Goal: Task Accomplishment & Management: Manage account settings

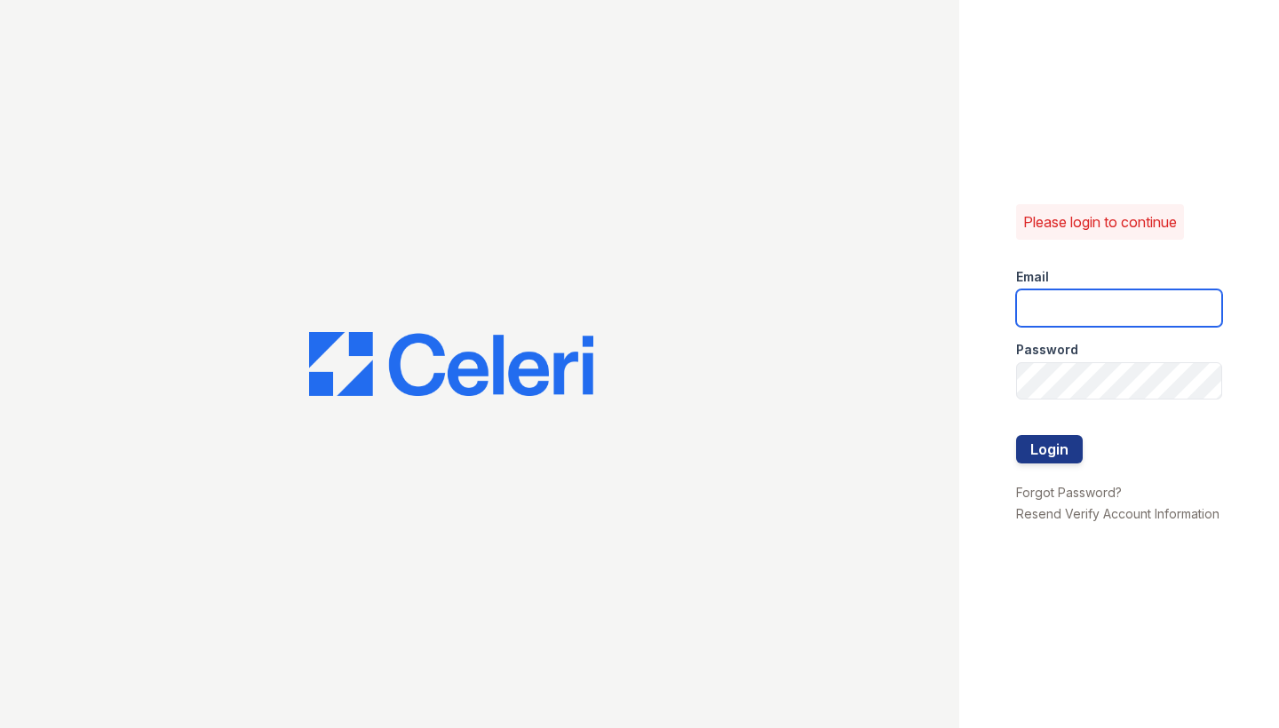
type input "[PERSON_NAME][EMAIL_ADDRESS][PERSON_NAME][DOMAIN_NAME]"
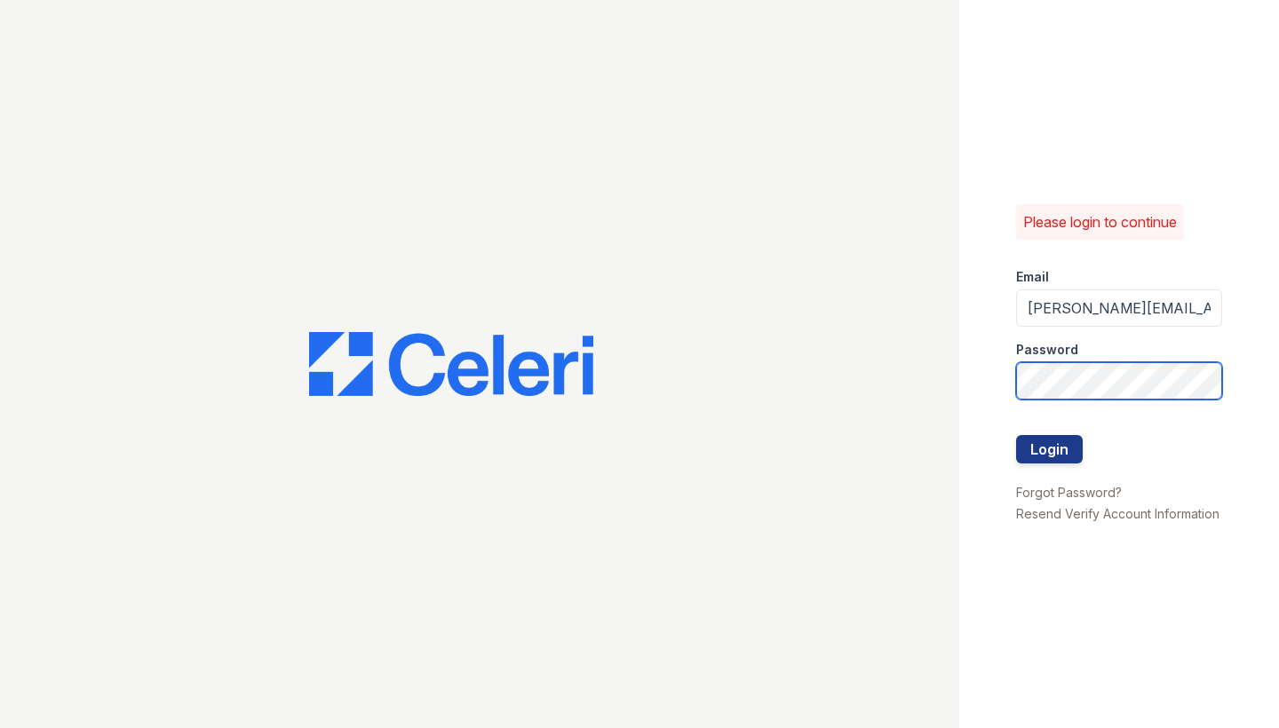
click at [1049, 449] on button "Login" at bounding box center [1049, 449] width 67 height 28
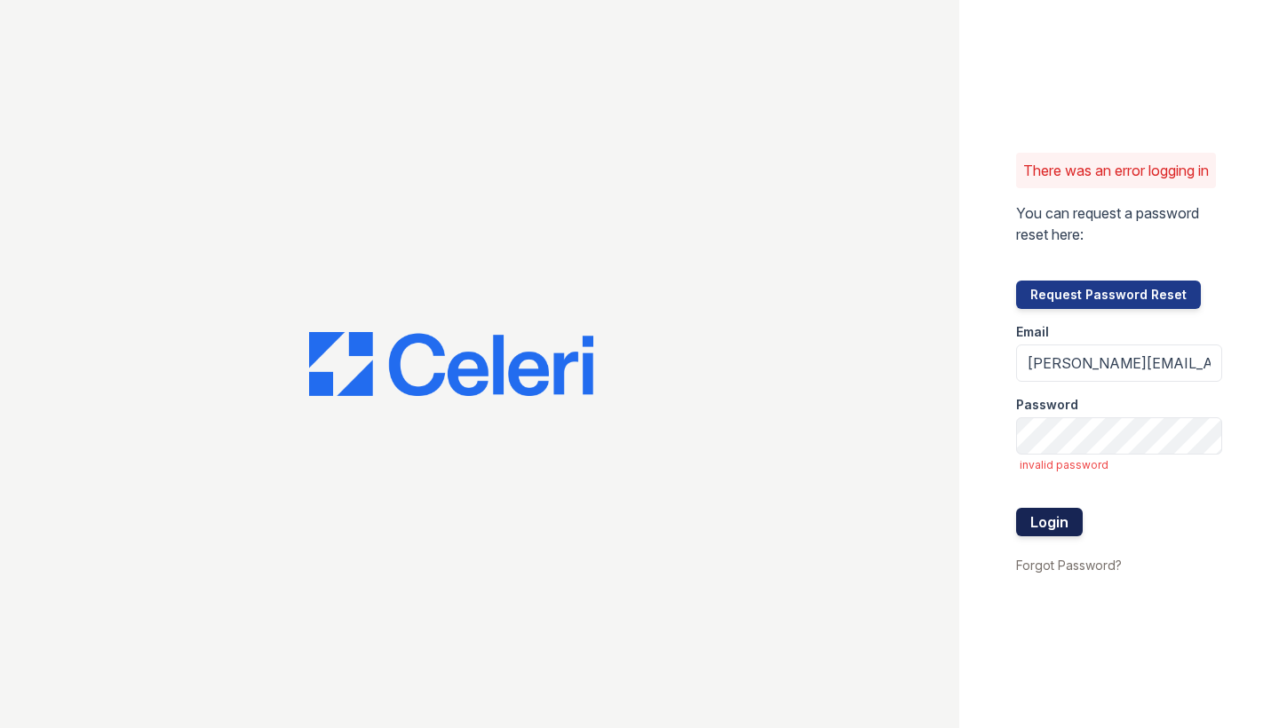
click at [1045, 531] on button "Login" at bounding box center [1049, 522] width 67 height 28
click at [1053, 523] on button "Login" at bounding box center [1049, 522] width 67 height 28
click at [1050, 528] on button "Login" at bounding box center [1049, 522] width 67 height 28
click at [988, 488] on div "There was an error logging in You can request a password reset here: Request Pa…" at bounding box center [1119, 364] width 320 height 728
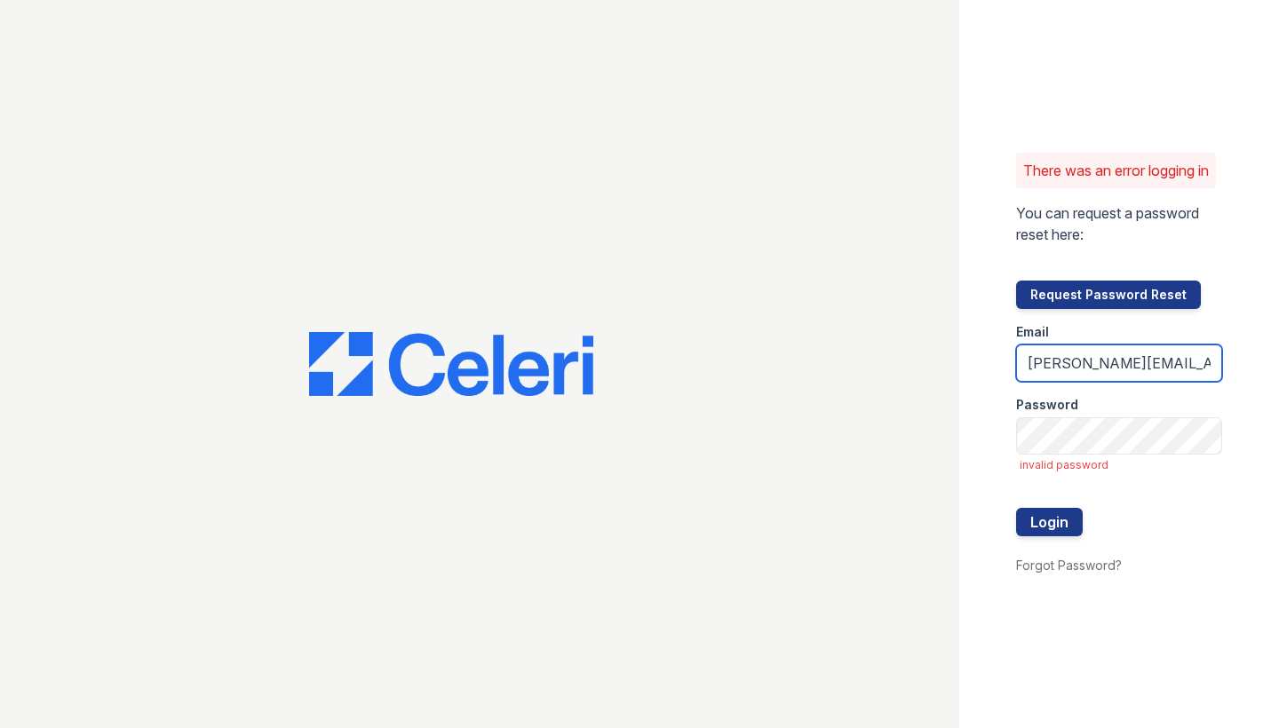
click at [1165, 375] on input "[PERSON_NAME][EMAIL_ADDRESS][PERSON_NAME][DOMAIN_NAME]" at bounding box center [1119, 363] width 206 height 37
click at [1124, 473] on span "invalid password" at bounding box center [1121, 465] width 203 height 14
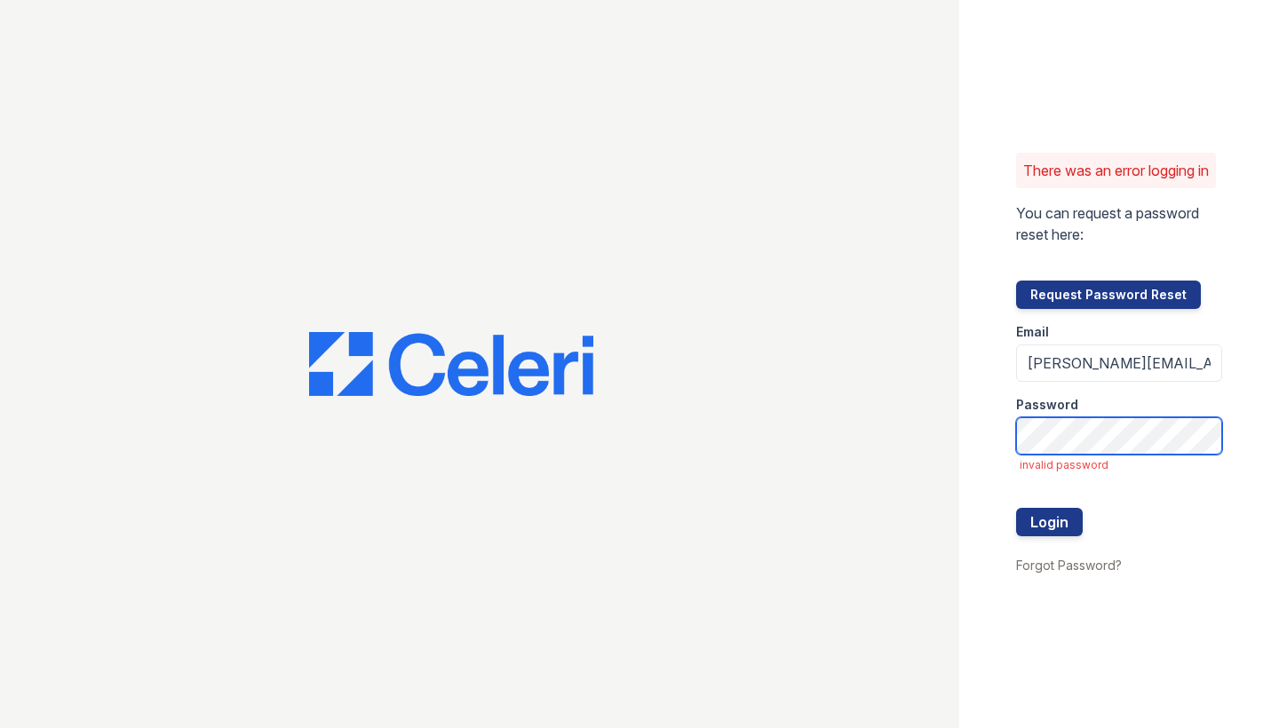
click at [980, 414] on div "There was an error logging in You can request a password reset here: Request Pa…" at bounding box center [1119, 364] width 320 height 728
click at [1056, 536] on button "Login" at bounding box center [1049, 522] width 67 height 28
click at [1020, 499] on div at bounding box center [1119, 491] width 206 height 36
click at [1063, 465] on form "Email james.barker@trinity-pm.com Password invalid password Login" at bounding box center [1119, 431] width 206 height 245
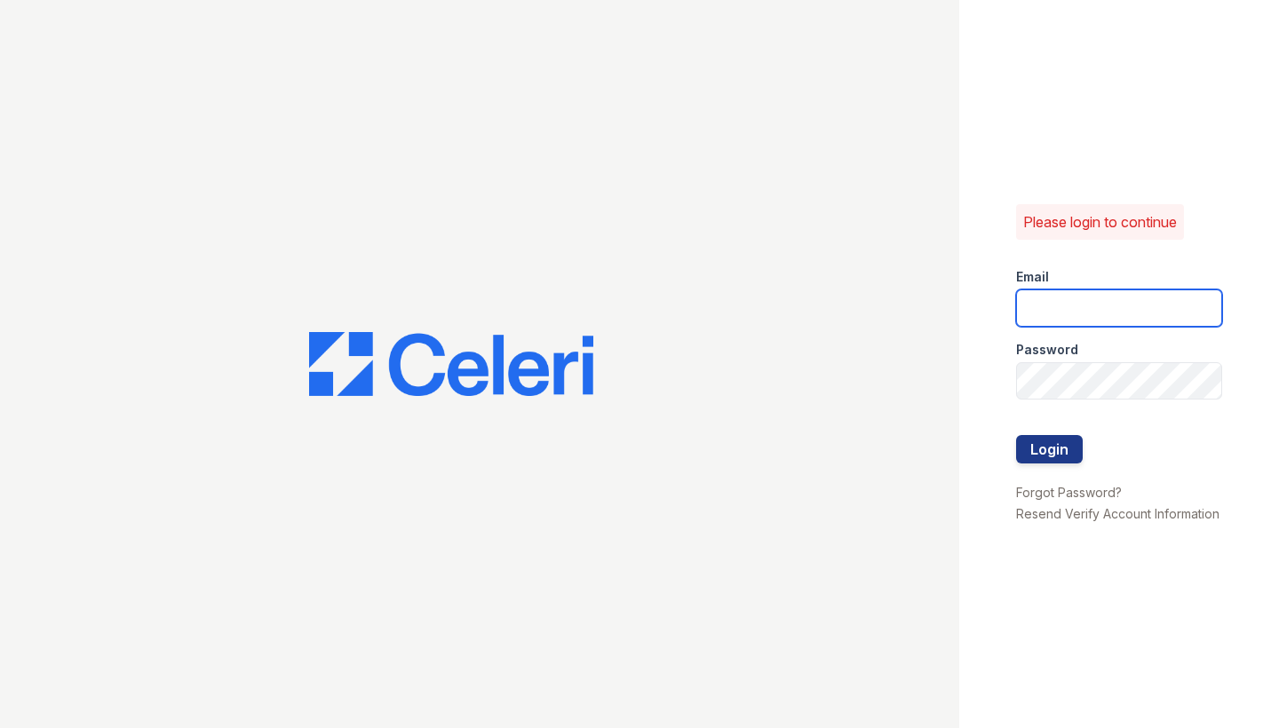
type input "[PERSON_NAME][EMAIL_ADDRESS][PERSON_NAME][DOMAIN_NAME]"
click at [1016, 456] on button "Login" at bounding box center [1049, 449] width 67 height 28
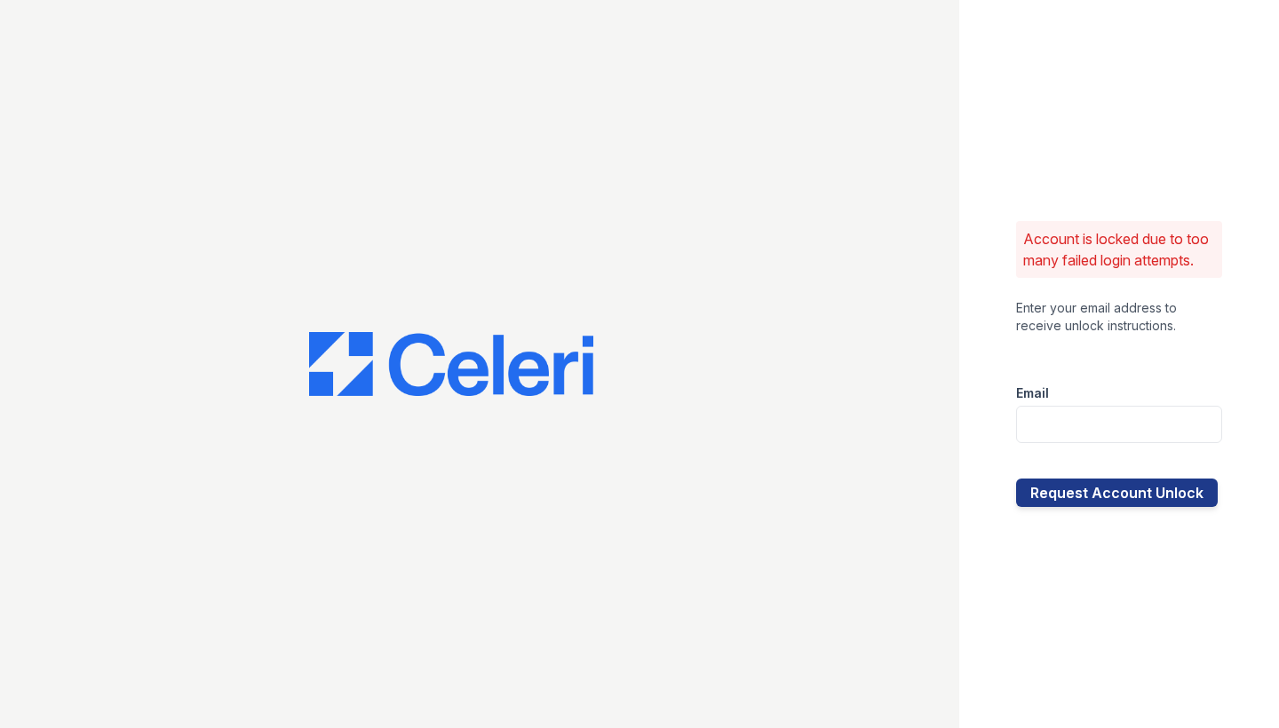
click at [902, 457] on div at bounding box center [479, 364] width 959 height 728
click at [1042, 436] on input "email" at bounding box center [1119, 424] width 206 height 37
type input "james.barker@trinity-pm.com"
click at [1114, 493] on button "Request Account Unlock" at bounding box center [1117, 493] width 202 height 28
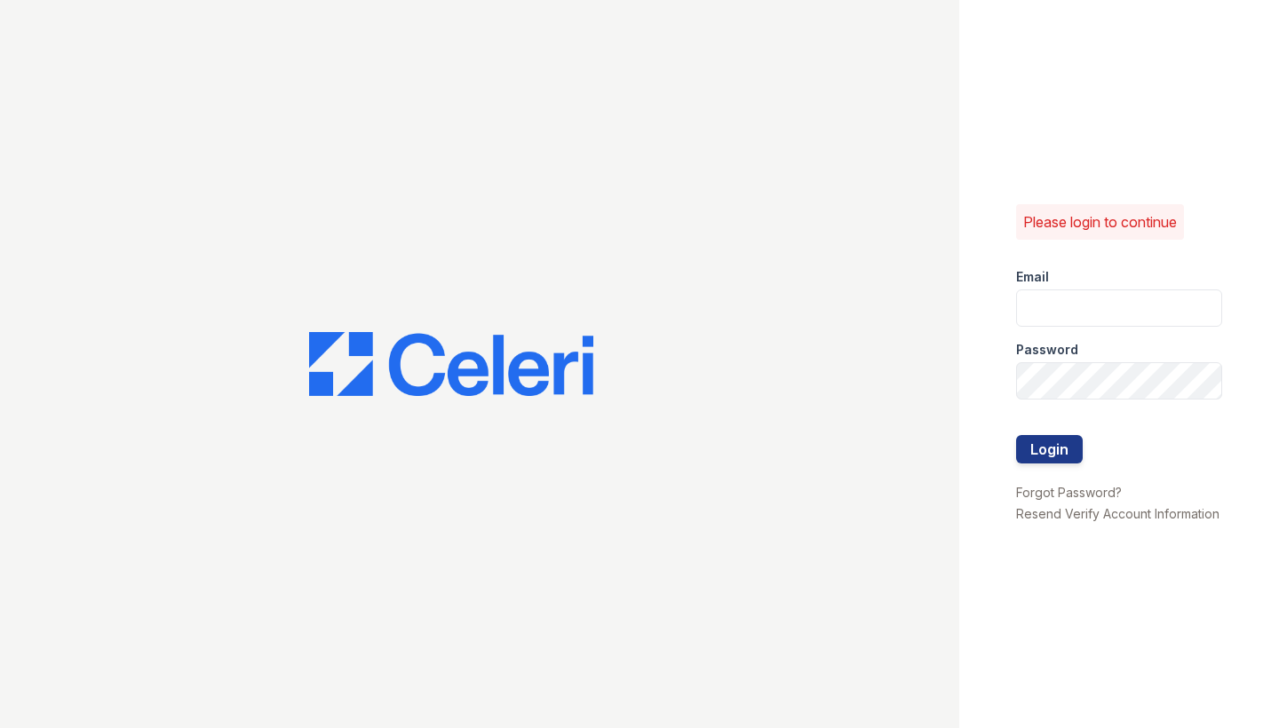
click at [997, 510] on div "Please login to continue Email Password Login Forgot Password? Resend Verify Ac…" at bounding box center [1119, 364] width 320 height 728
click at [1021, 493] on link "Forgot Password?" at bounding box center [1069, 492] width 106 height 15
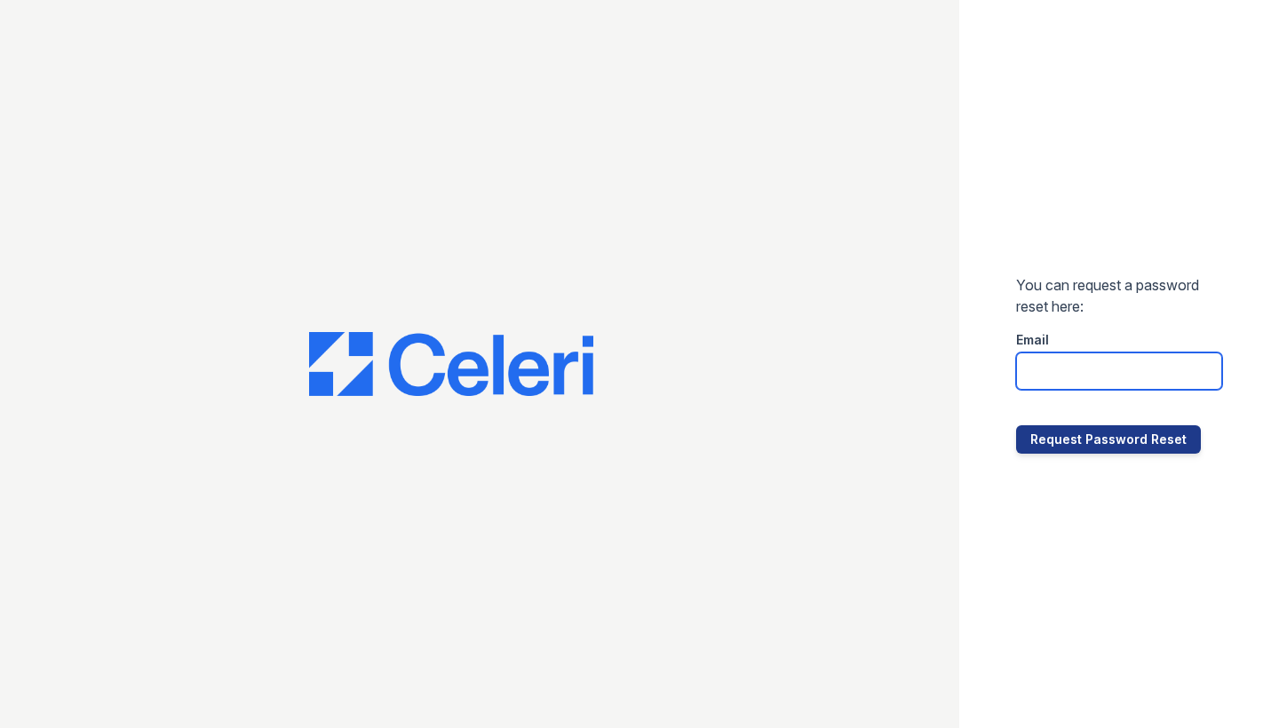
click at [1056, 379] on input "email" at bounding box center [1119, 371] width 206 height 37
type input "James.barker@trinity-pm.com"
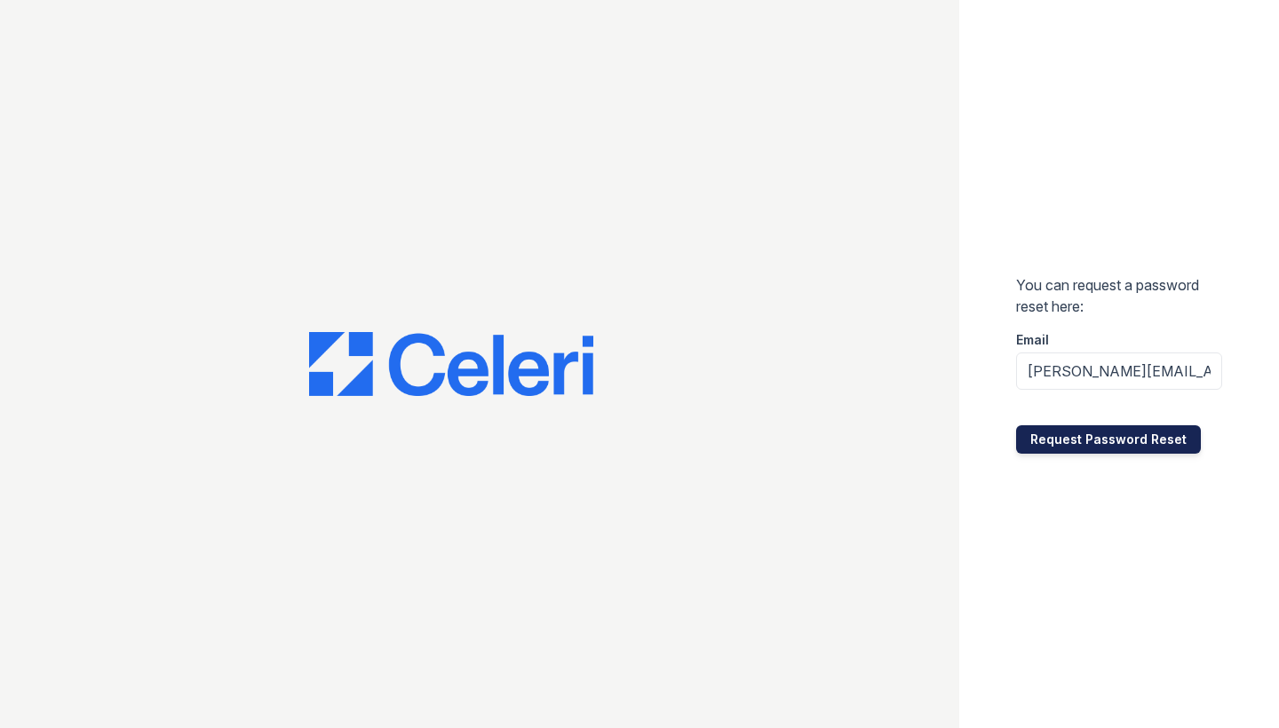
click at [1103, 428] on button "Request Password Reset" at bounding box center [1108, 439] width 185 height 28
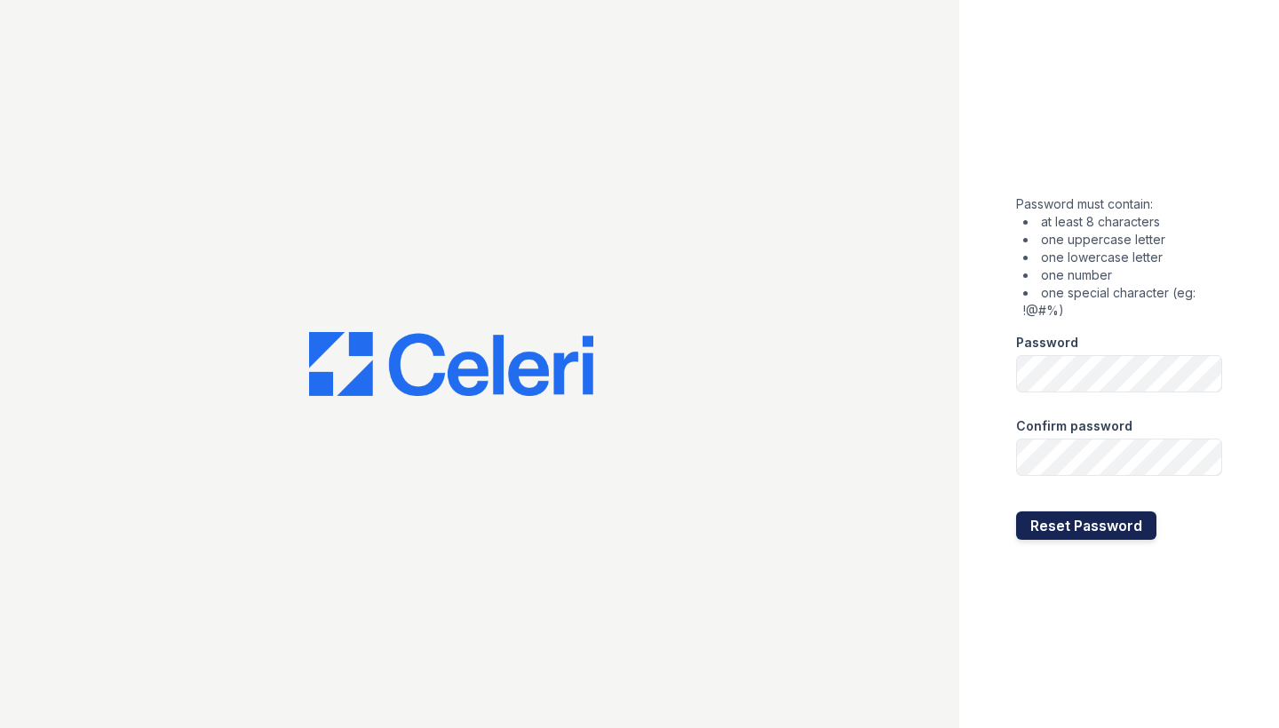
click at [1081, 526] on button "Reset Password" at bounding box center [1086, 526] width 140 height 28
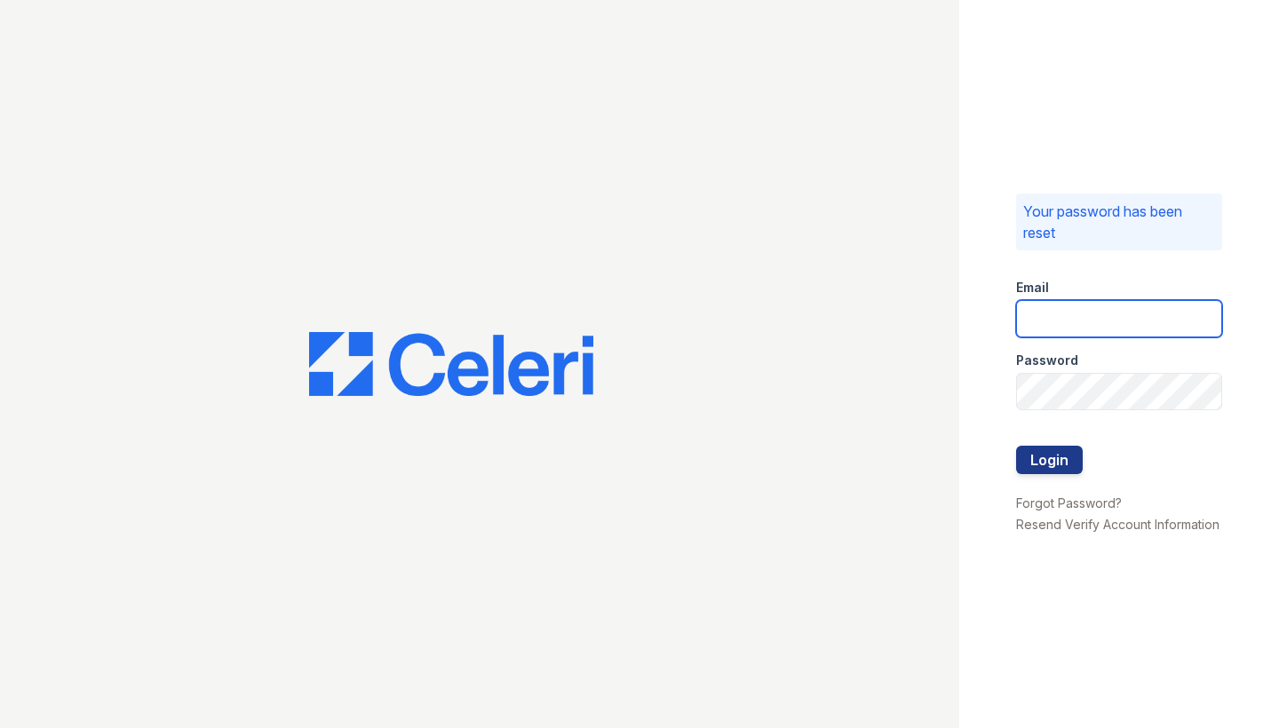
type input "[PERSON_NAME][EMAIL_ADDRESS][PERSON_NAME][DOMAIN_NAME]"
click at [1059, 457] on button "Login" at bounding box center [1049, 460] width 67 height 28
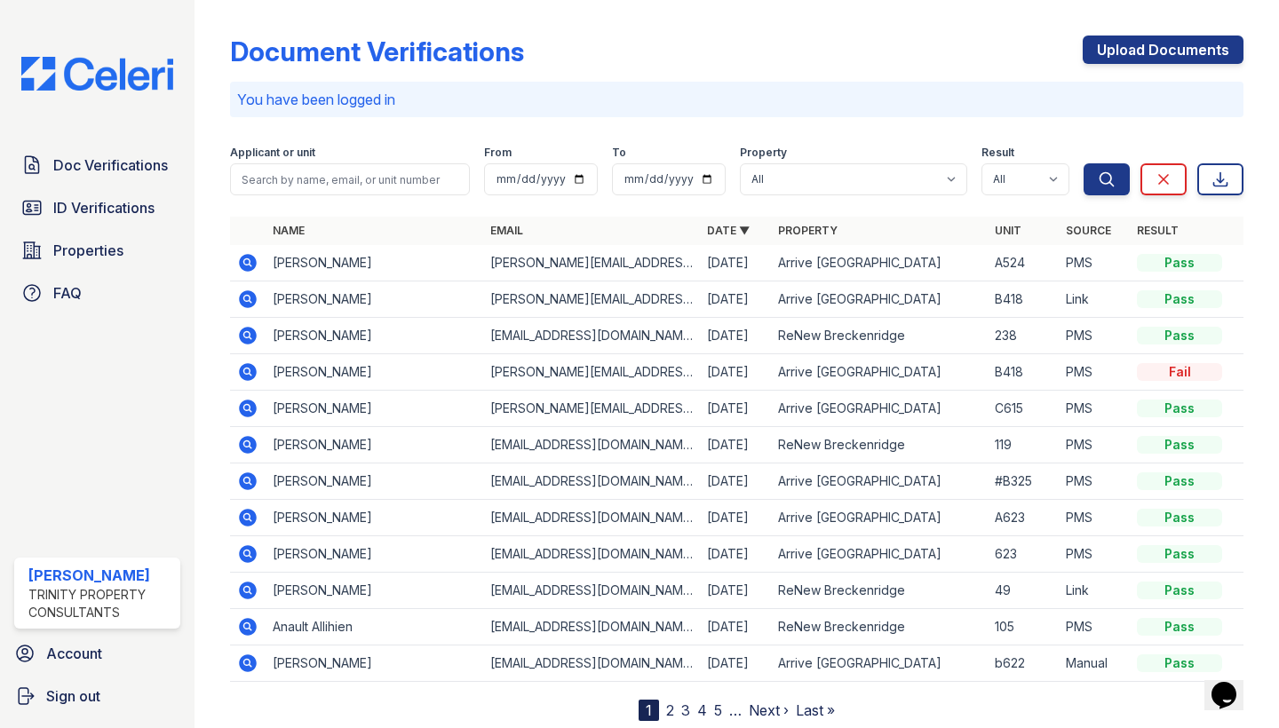
click at [254, 372] on icon at bounding box center [249, 372] width 18 height 18
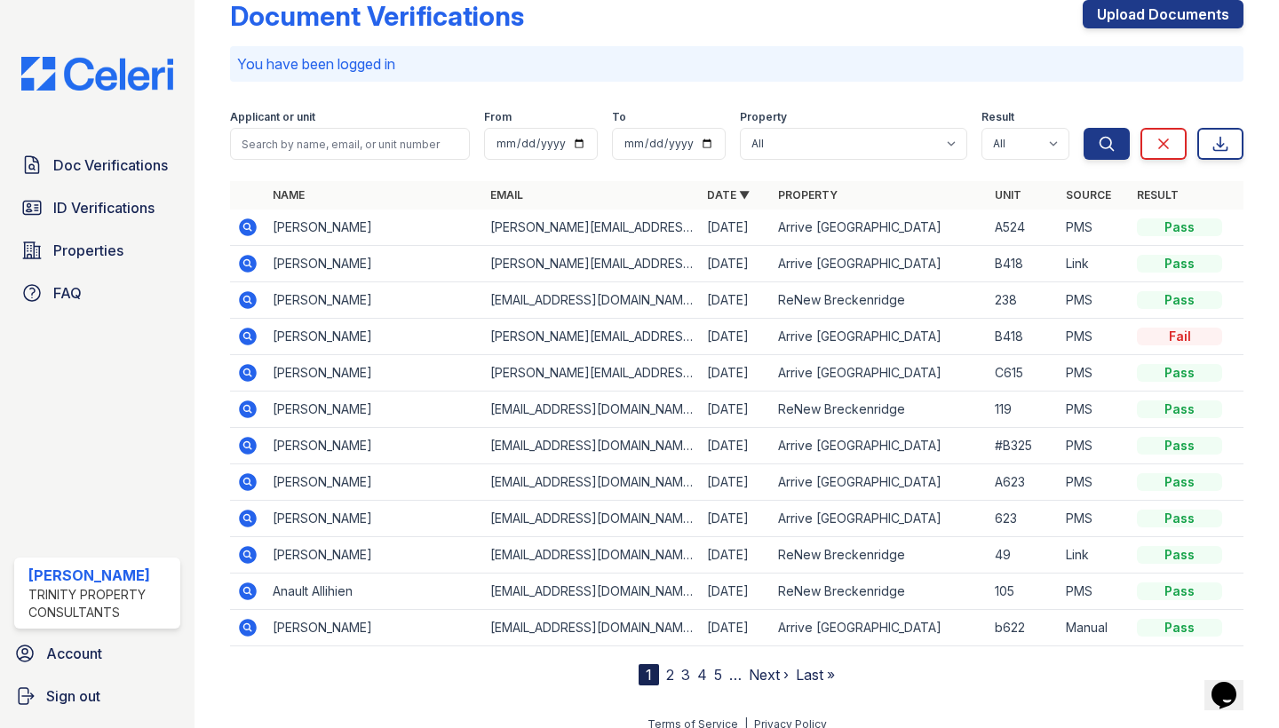
scroll to position [30, 0]
